Goal: Book appointment/travel/reservation

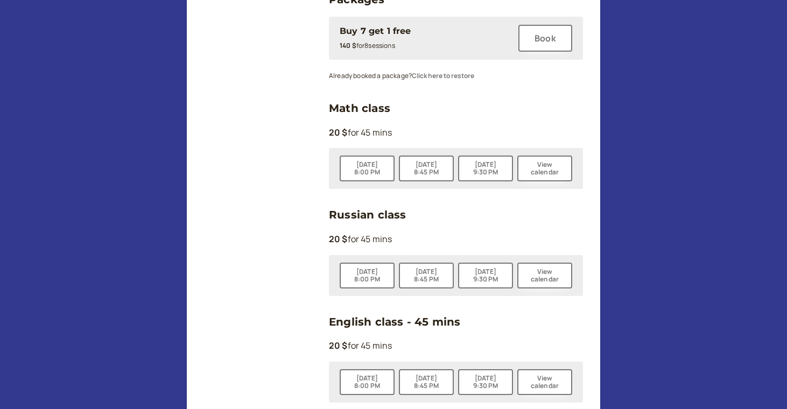
scroll to position [319, 0]
click at [382, 218] on link "Russian class" at bounding box center [367, 214] width 77 height 13
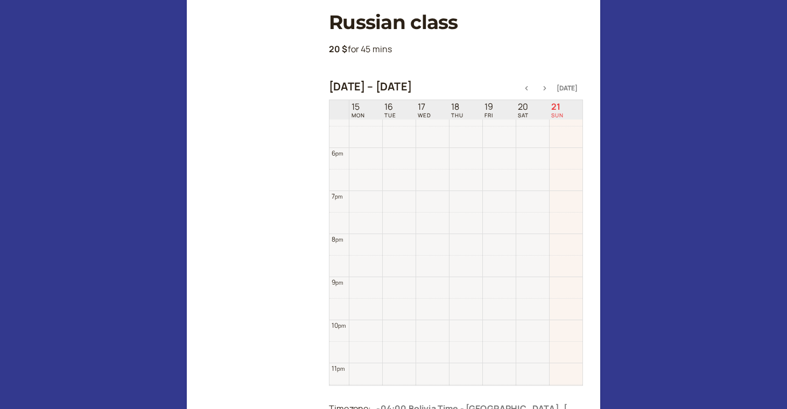
scroll to position [767, 0]
click at [546, 87] on icon "button" at bounding box center [544, 88] width 3 height 4
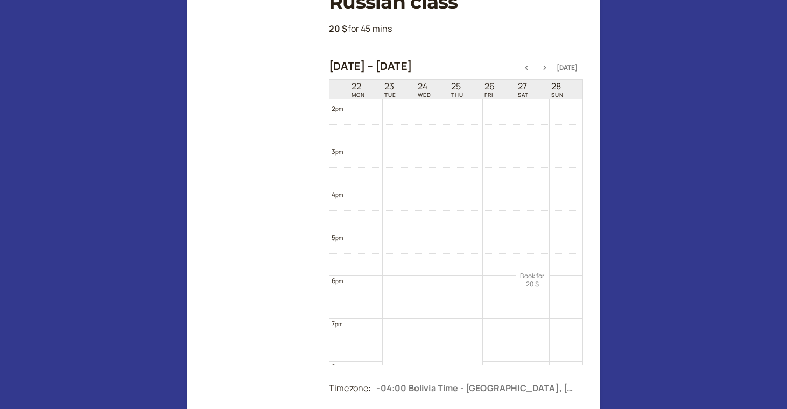
scroll to position [609, 0]
click at [539, 265] on link "Book for 20 $ 20 $" at bounding box center [532, 270] width 33 height 32
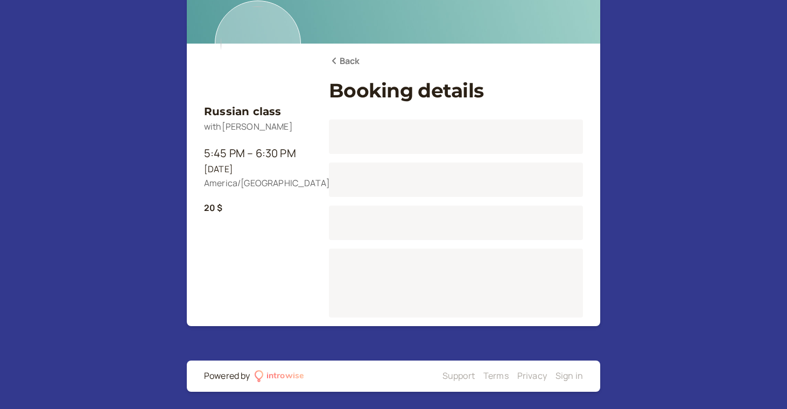
scroll to position [90, 0]
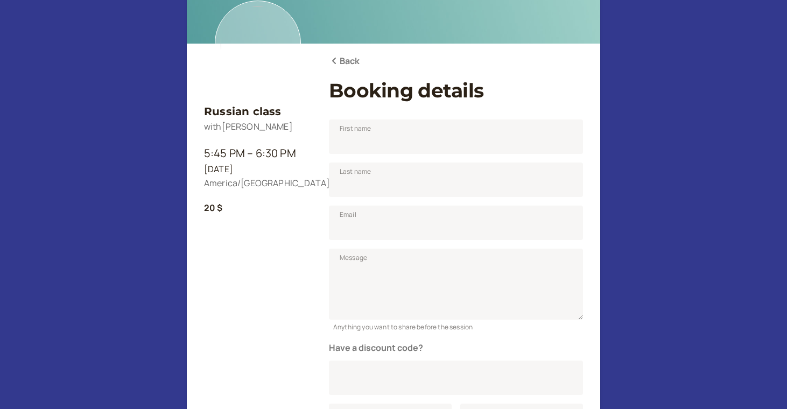
scroll to position [133, 0]
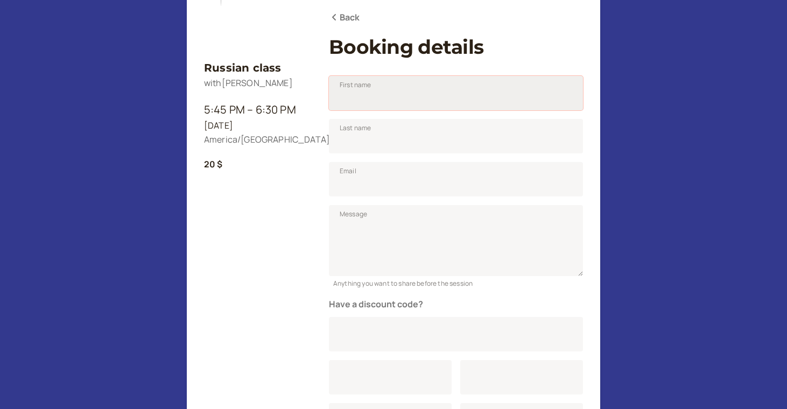
click at [366, 97] on input "First name" at bounding box center [456, 93] width 254 height 34
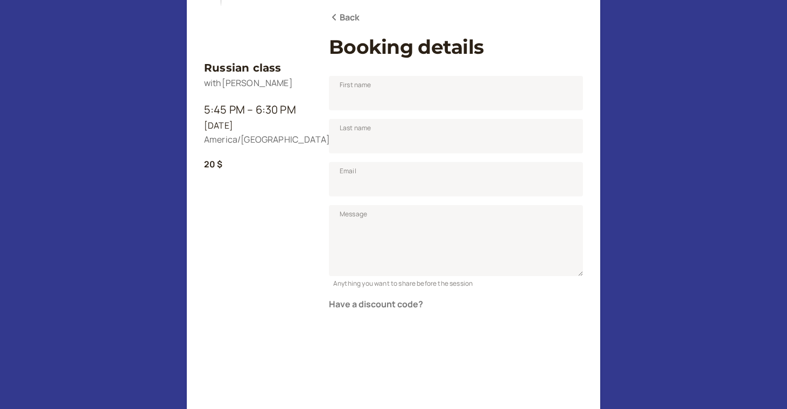
click at [348, 11] on link "Back" at bounding box center [344, 18] width 31 height 14
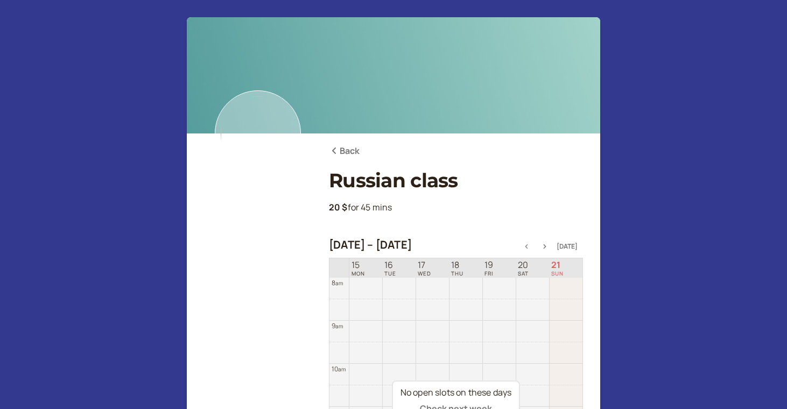
click at [349, 150] on link "Back" at bounding box center [344, 151] width 31 height 14
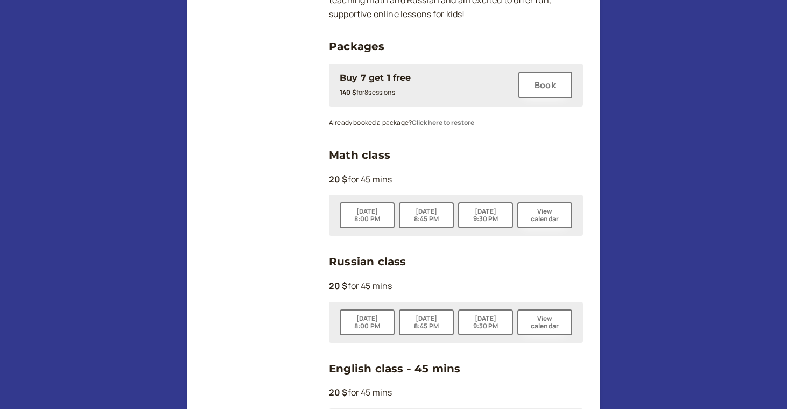
scroll to position [153, 0]
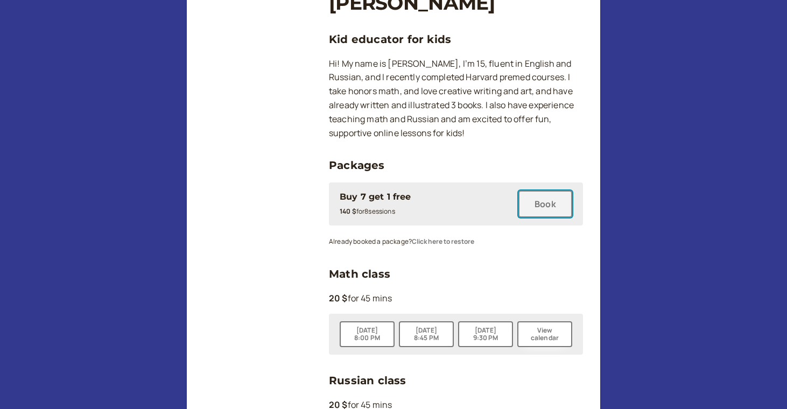
click at [535, 202] on button "Book" at bounding box center [545, 203] width 54 height 27
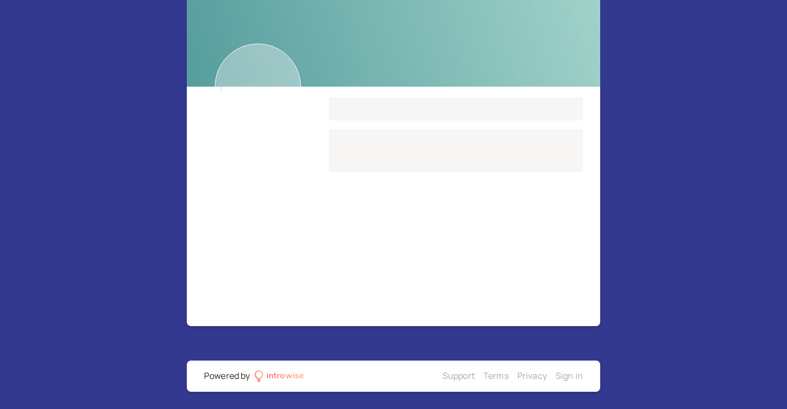
scroll to position [90, 0]
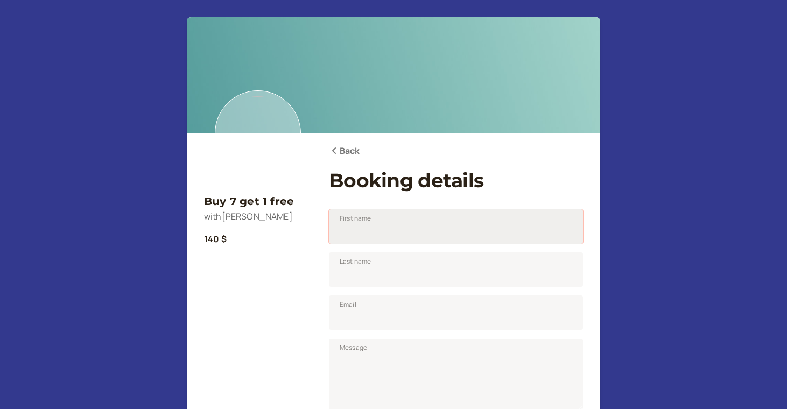
click at [382, 235] on input "First name" at bounding box center [456, 226] width 254 height 34
click at [357, 235] on input "First name" at bounding box center [456, 226] width 254 height 34
type input "[PERSON_NAME]"
type input "Toumazis"
type input "[PERSON_NAME][EMAIL_ADDRESS][DOMAIN_NAME]"
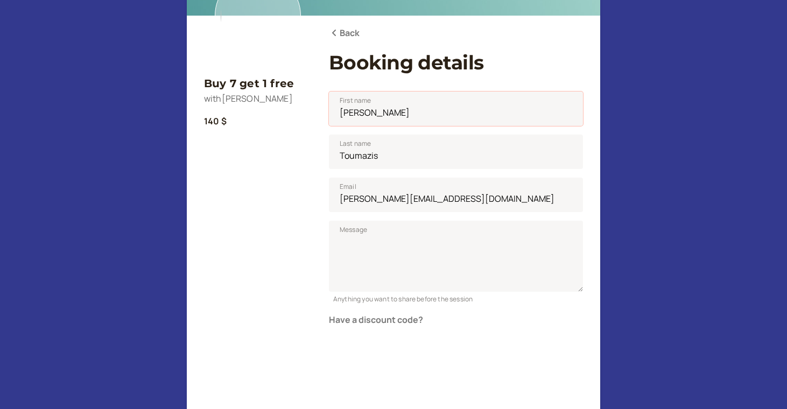
scroll to position [119, 0]
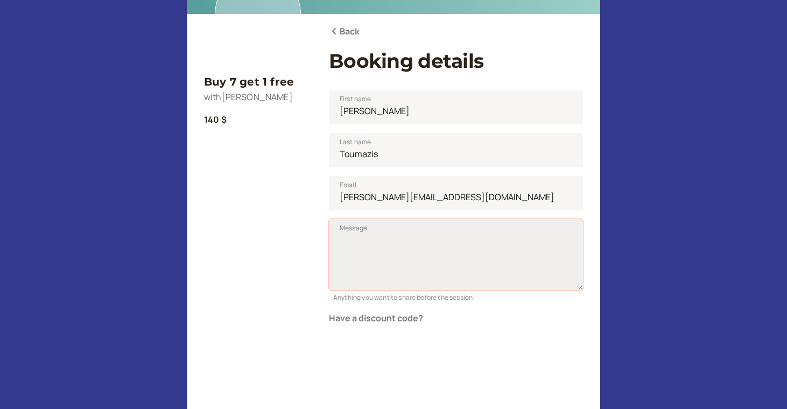
click at [375, 260] on textarea "Message" at bounding box center [456, 254] width 254 height 71
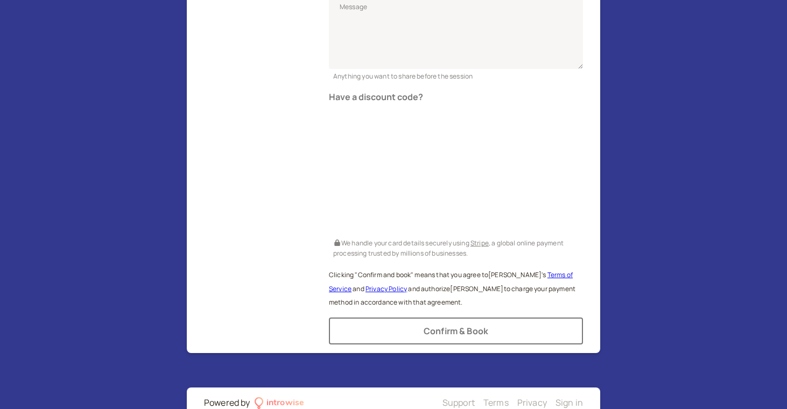
scroll to position [350, 0]
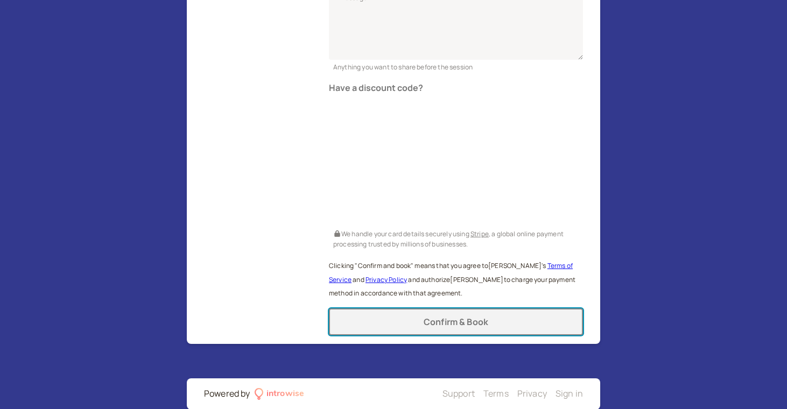
click at [441, 325] on span "Confirm & Book" at bounding box center [455, 322] width 65 height 12
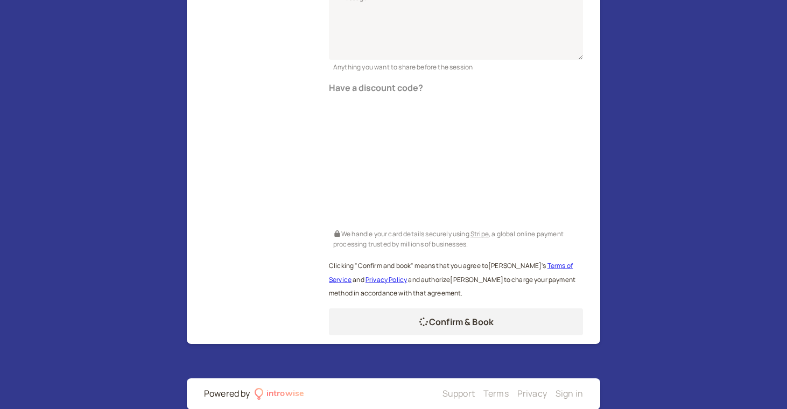
scroll to position [58, 0]
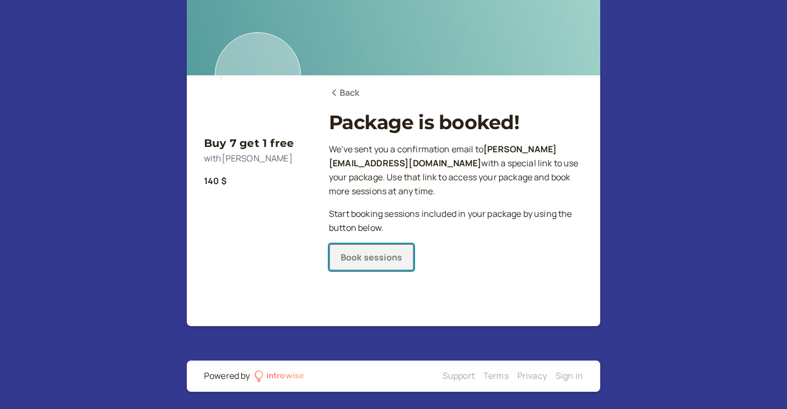
click at [380, 248] on link "Book sessions" at bounding box center [371, 257] width 85 height 27
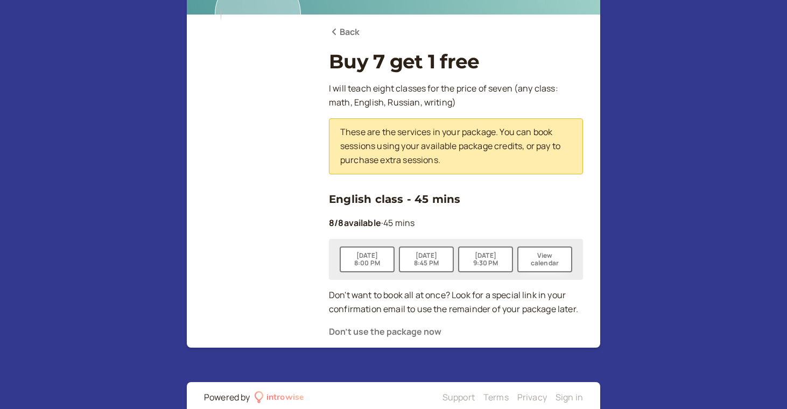
scroll to position [140, 0]
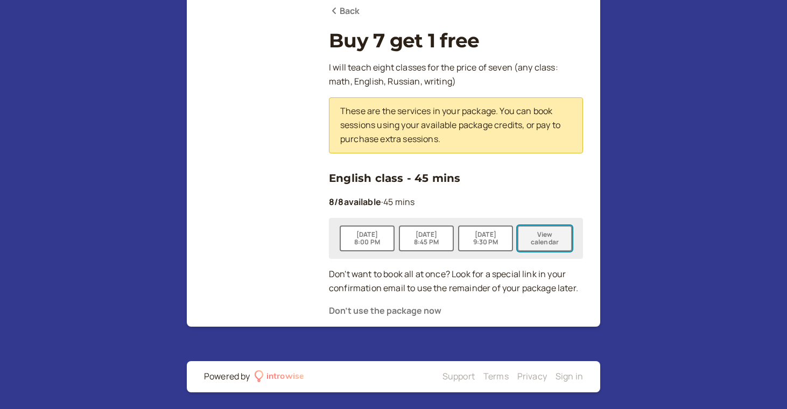
click at [546, 235] on button "View calendar" at bounding box center [544, 238] width 55 height 26
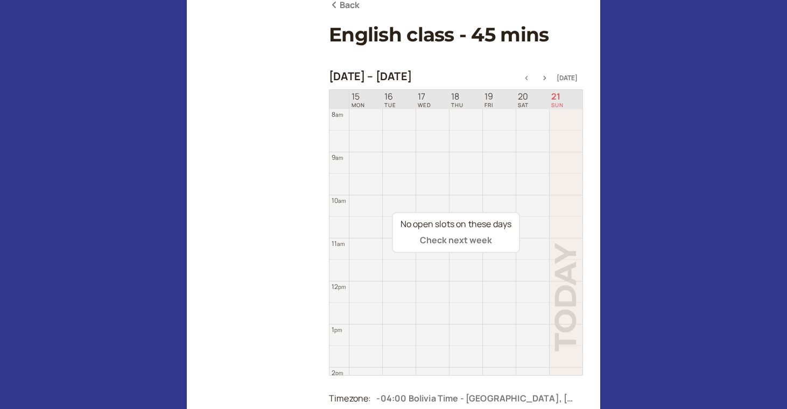
scroll to position [68, 0]
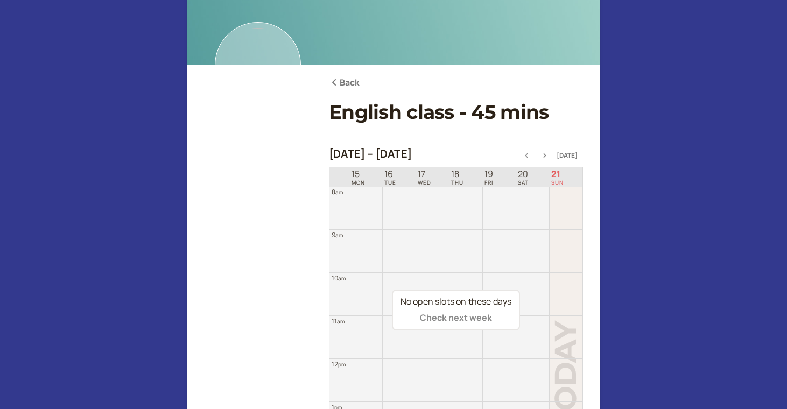
click at [471, 321] on button "Check next week" at bounding box center [456, 318] width 72 height 10
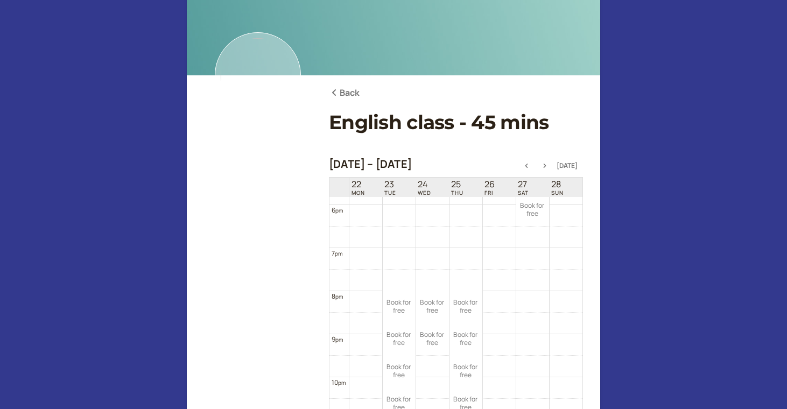
scroll to position [58, 0]
click at [532, 215] on link "Book for free free" at bounding box center [532, 210] width 33 height 32
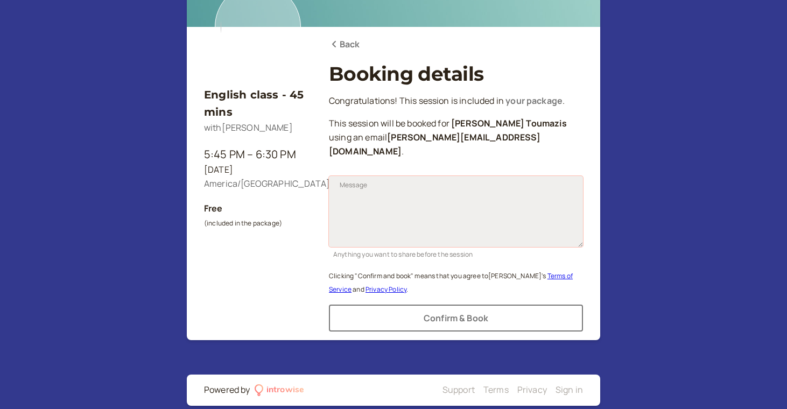
click at [392, 206] on textarea "Message" at bounding box center [456, 211] width 254 height 71
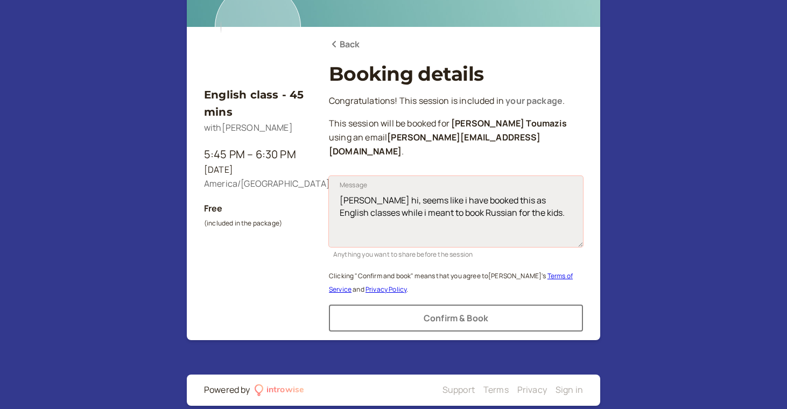
click at [377, 189] on textarea "[PERSON_NAME] hi, seems like i have booked this as English classes while i mean…" at bounding box center [456, 211] width 254 height 71
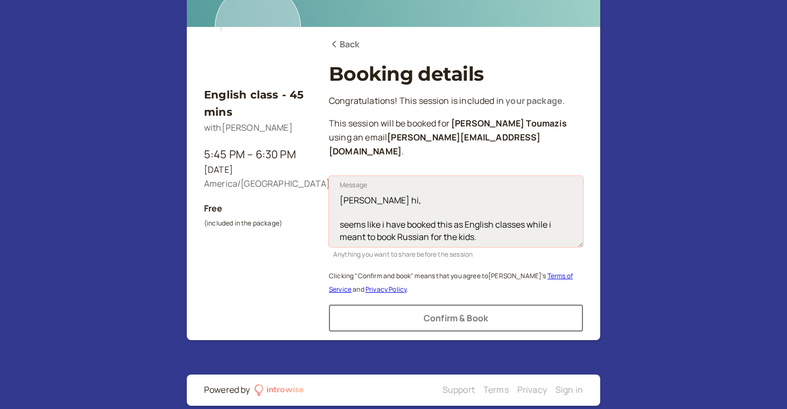
scroll to position [24, 0]
click at [472, 217] on textarea "[PERSON_NAME] hi, seems like i have booked this as English classes while i mean…" at bounding box center [456, 211] width 254 height 71
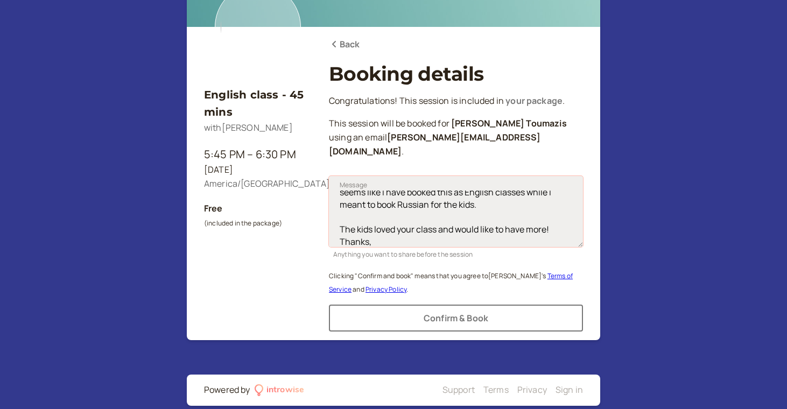
scroll to position [45, 0]
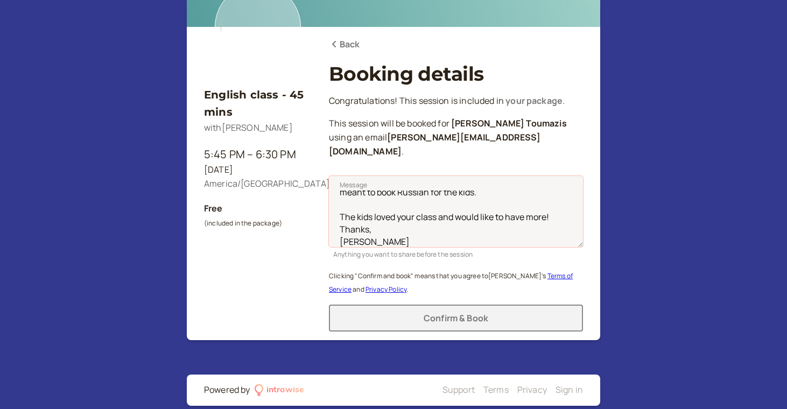
type textarea "[PERSON_NAME] hi, seems like i have booked this as English classes while i mean…"
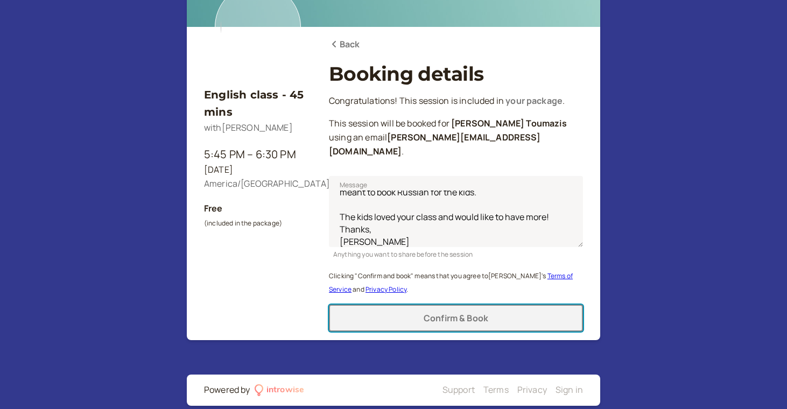
click at [467, 312] on span "Confirm & Book" at bounding box center [455, 318] width 65 height 12
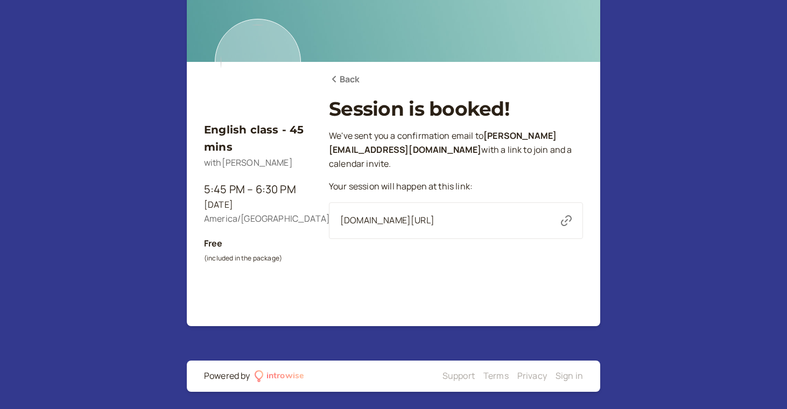
scroll to position [72, 0]
